Goal: Task Accomplishment & Management: Use online tool/utility

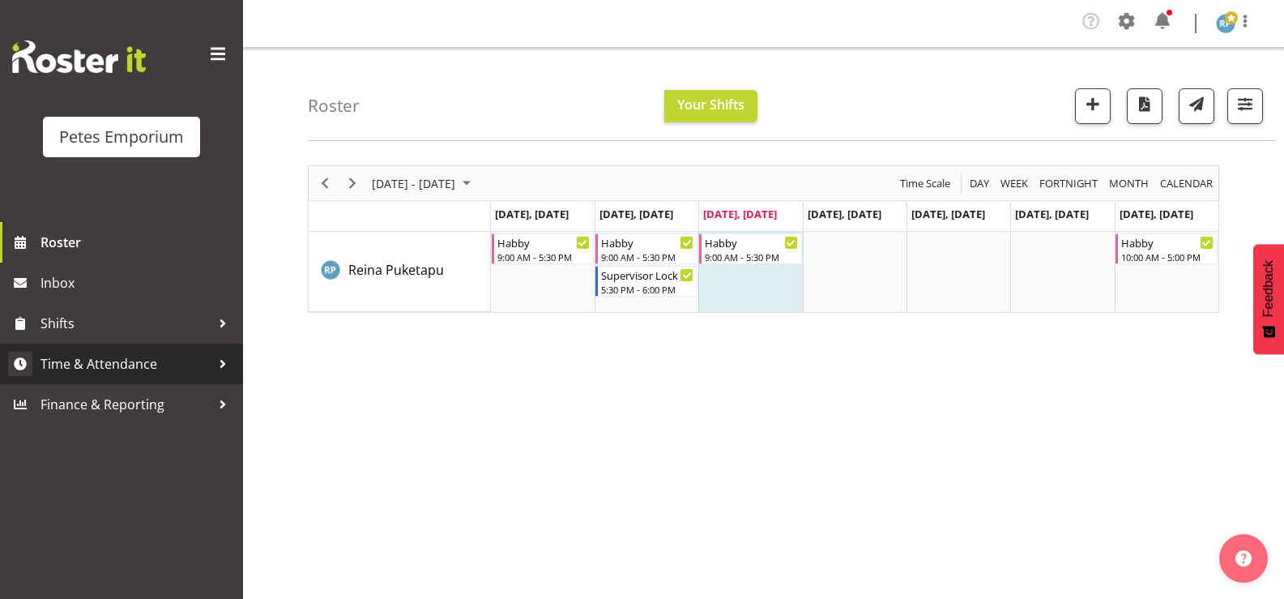
click at [137, 367] on span "Time & Attendance" at bounding box center [126, 364] width 170 height 24
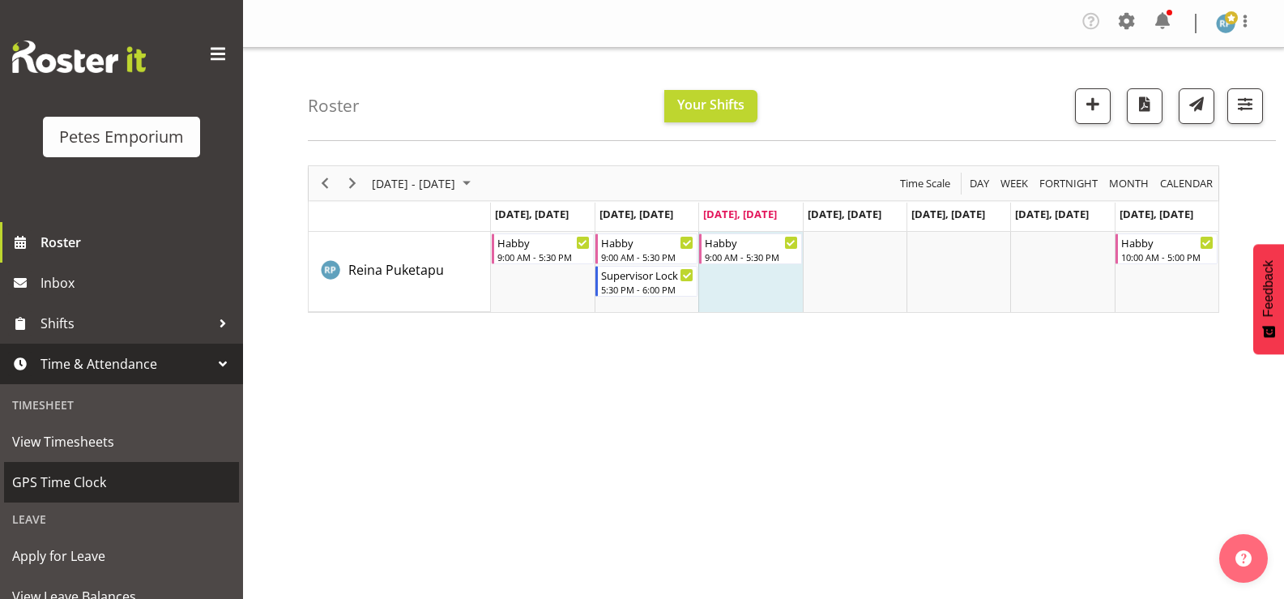
click at [81, 476] on span "GPS Time Clock" at bounding box center [121, 482] width 219 height 24
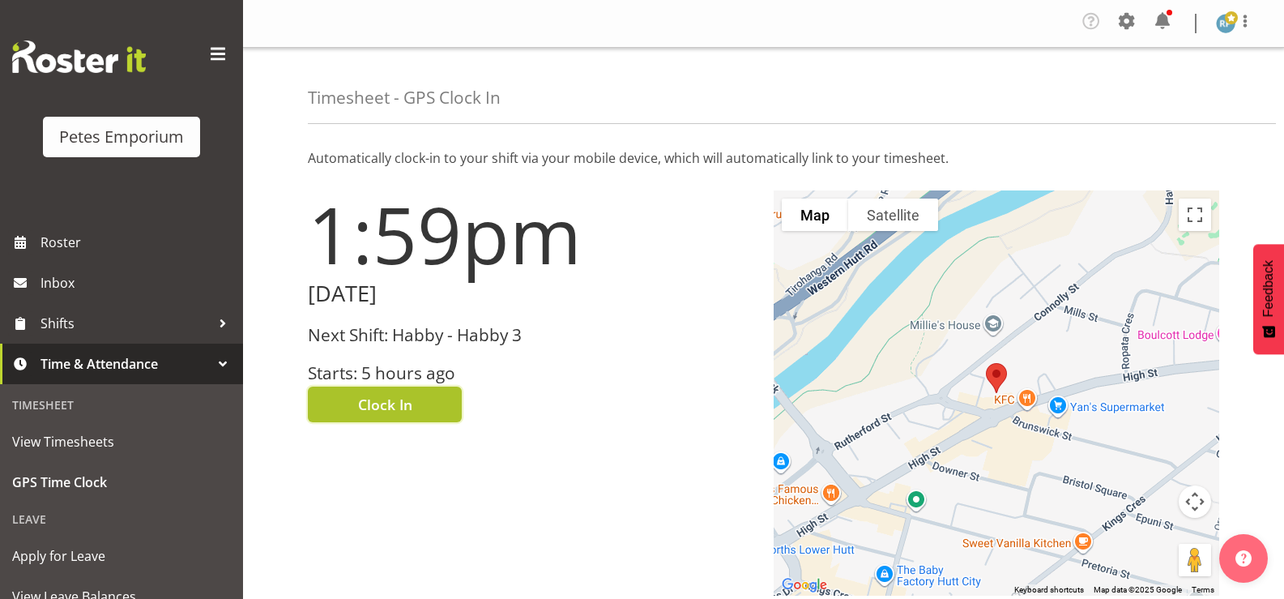
click at [420, 407] on button "Clock In" at bounding box center [385, 404] width 154 height 36
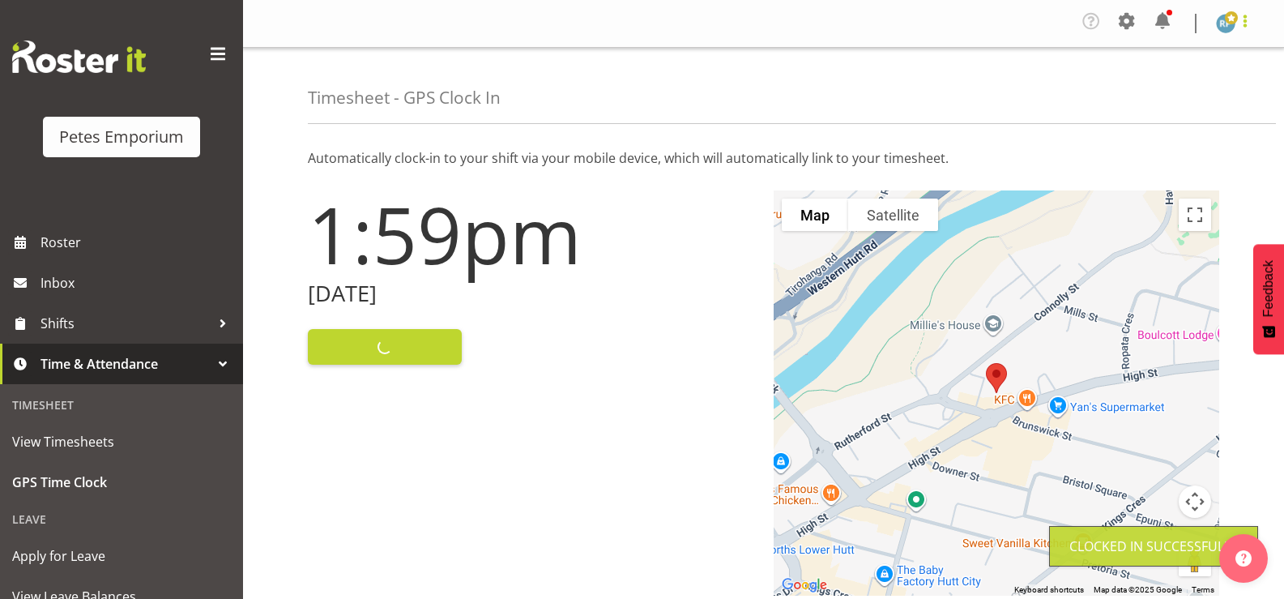
click at [1249, 20] on span at bounding box center [1244, 20] width 19 height 19
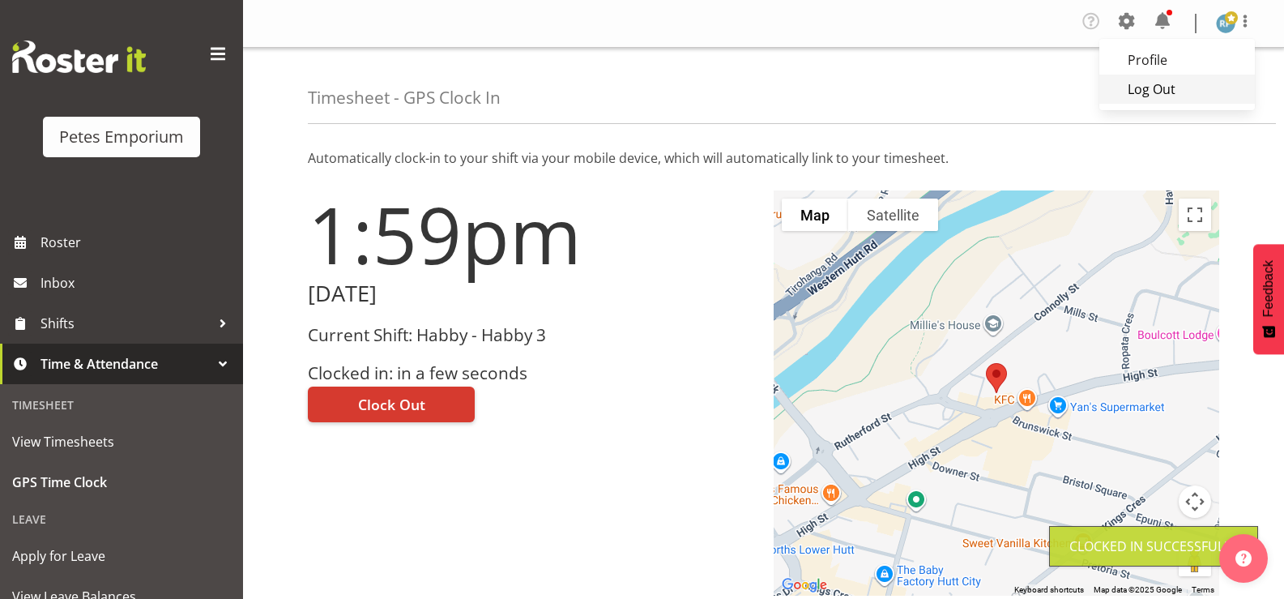
click at [1177, 86] on link "Log Out" at bounding box center [1177, 89] width 156 height 29
